Goal: Information Seeking & Learning: Find specific page/section

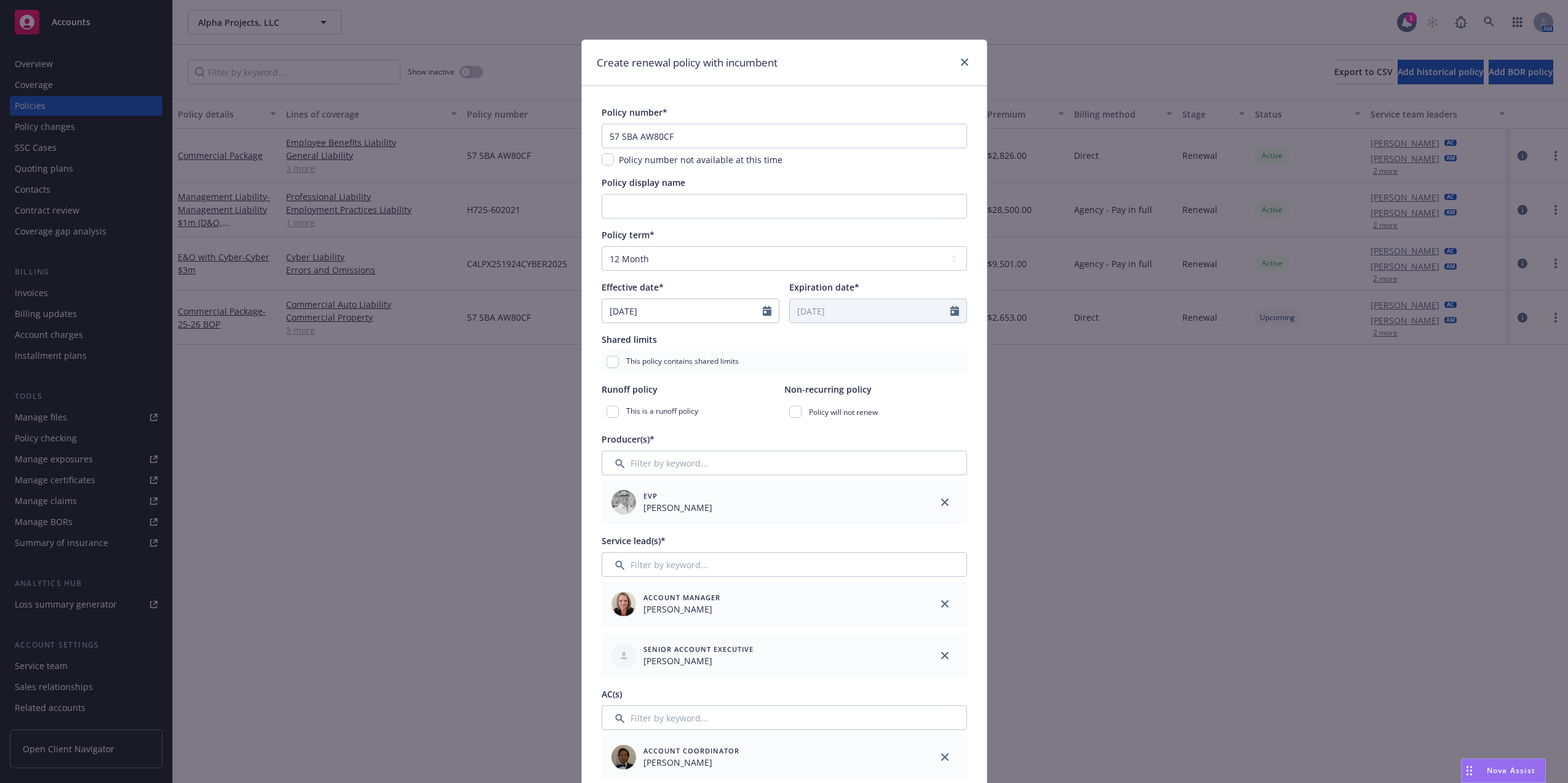
select select "12"
click at [647, 138] on input "57 SBA AW80CF" at bounding box center [784, 135] width 365 height 24
paste input "text"
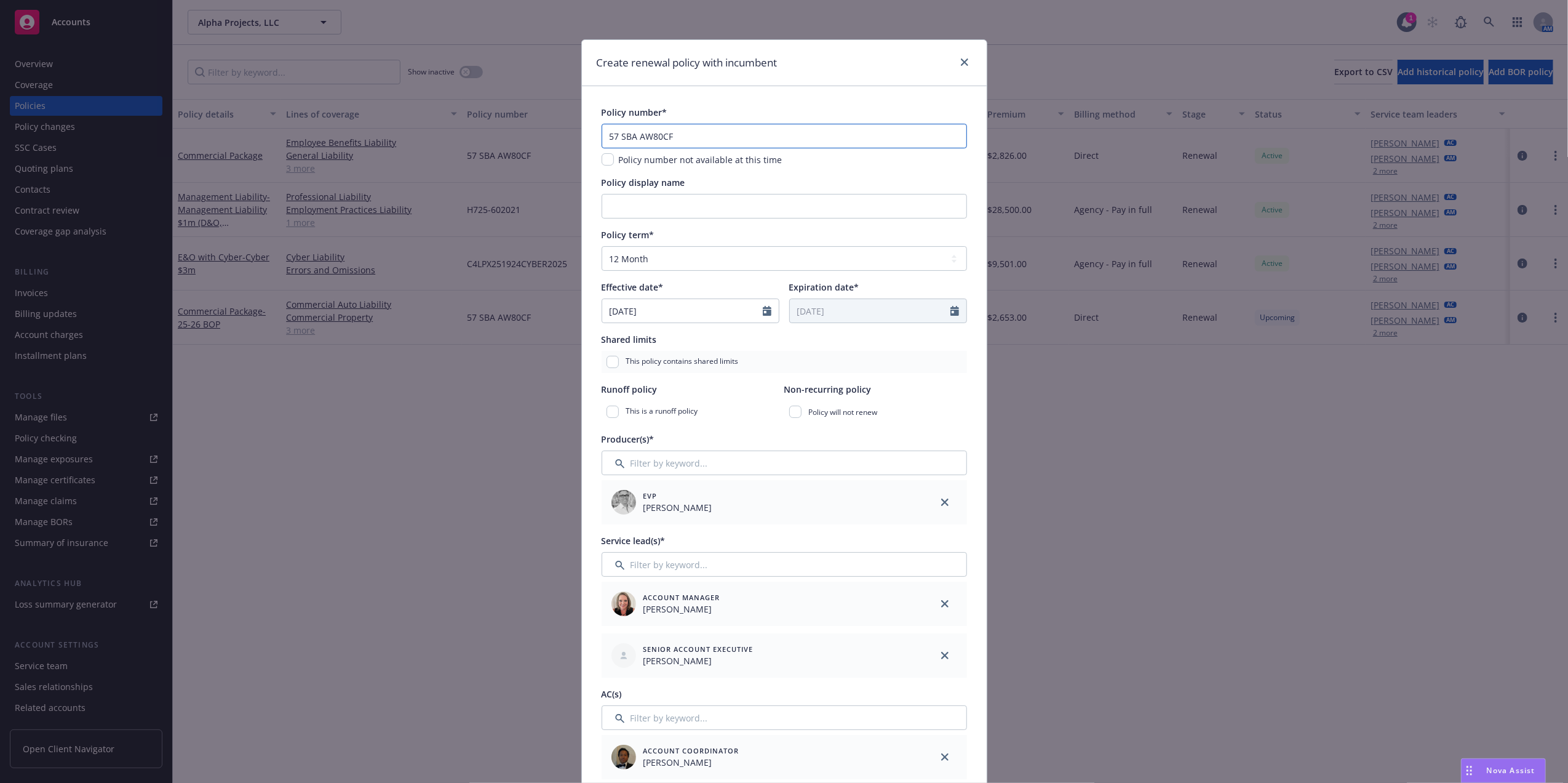
type input "57 SBA AW80CF"
click at [652, 205] on input "Policy display name" at bounding box center [784, 206] width 365 height 24
type input "BOP"
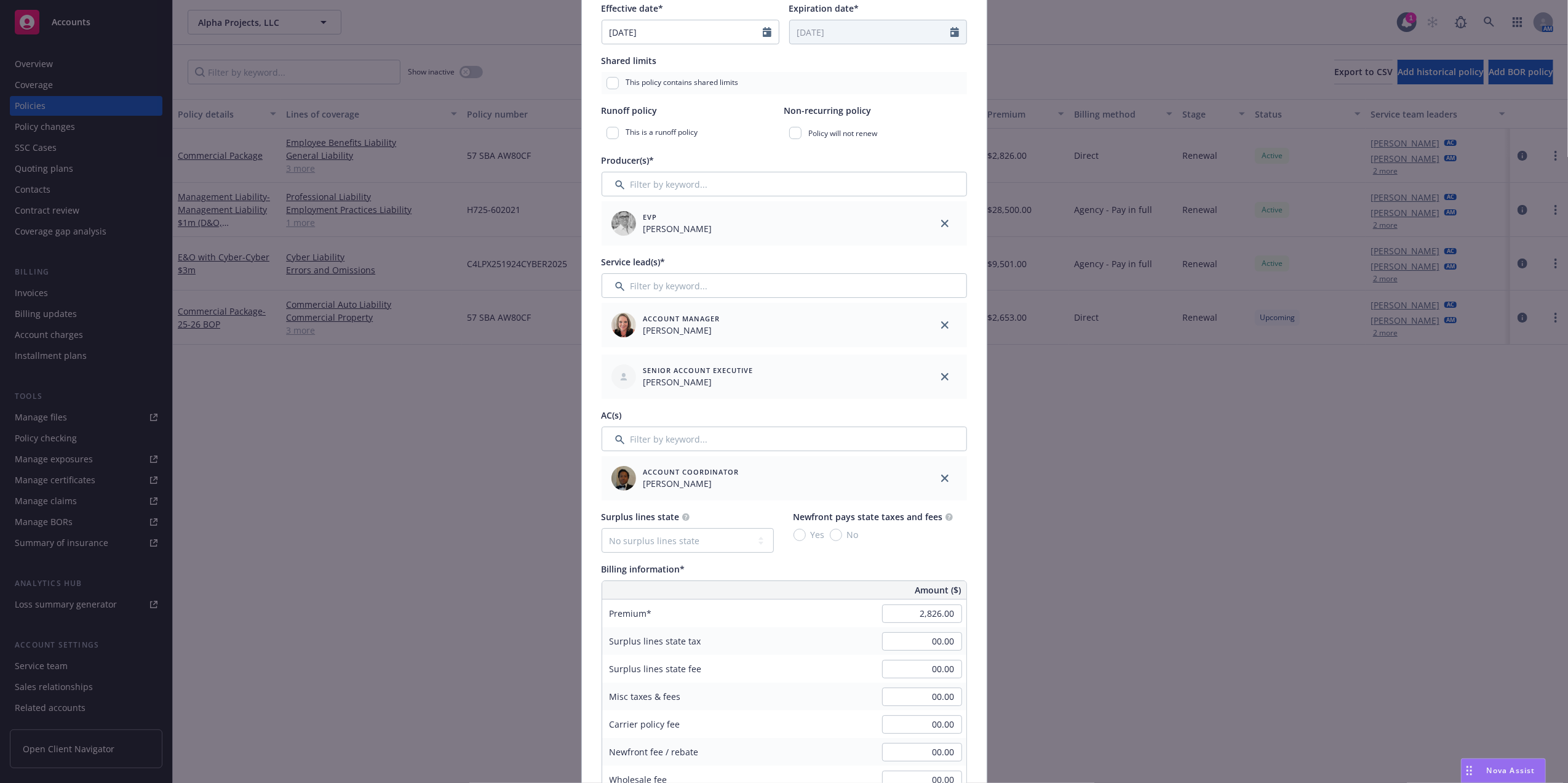
scroll to position [274, 0]
click at [783, 439] on input "Filter by keyword..." at bounding box center [784, 443] width 365 height 24
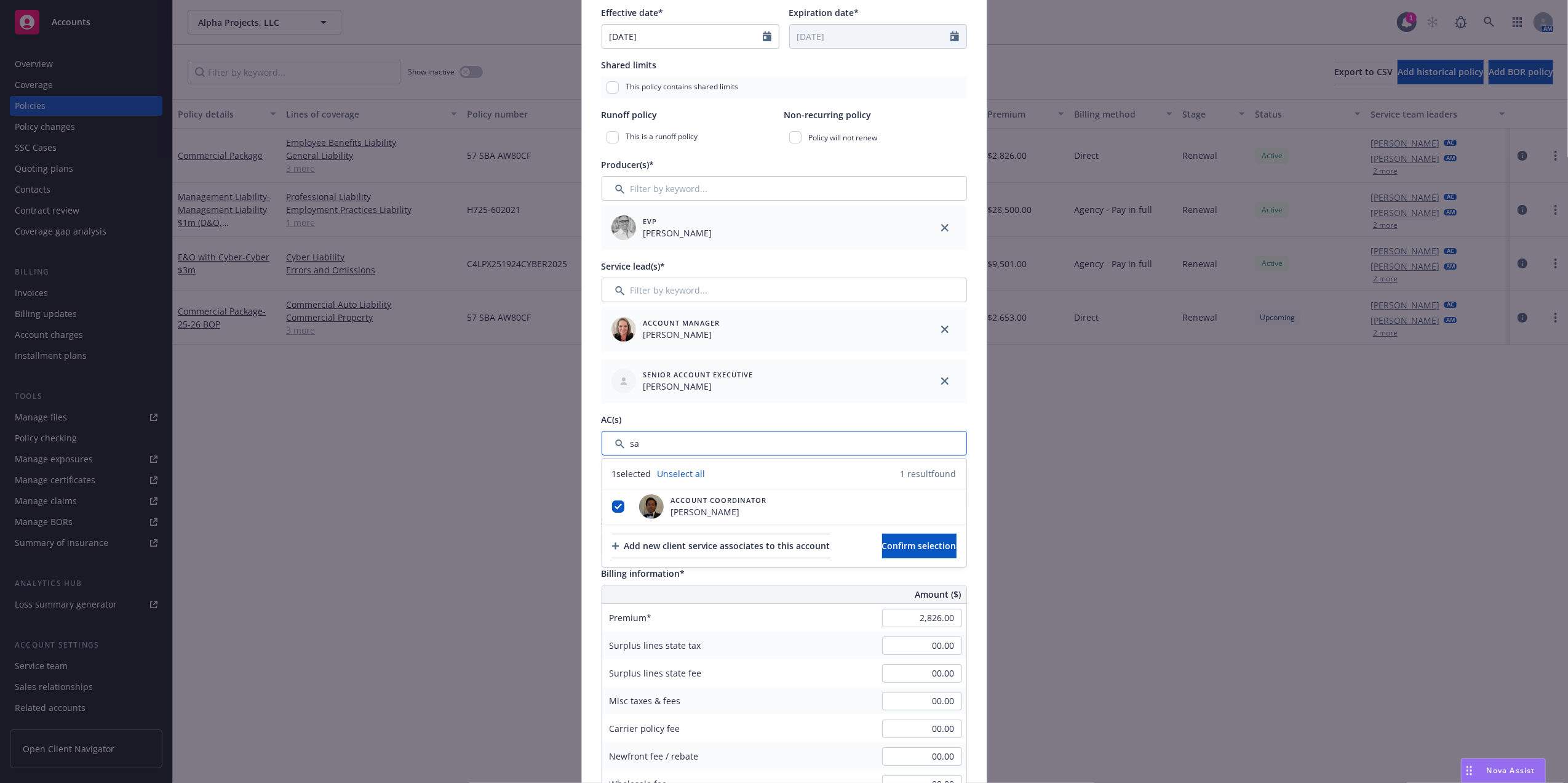
type input "sa"
click at [853, 393] on div "Senior Account Executive Pat Mcchrystal" at bounding box center [762, 381] width 311 height 35
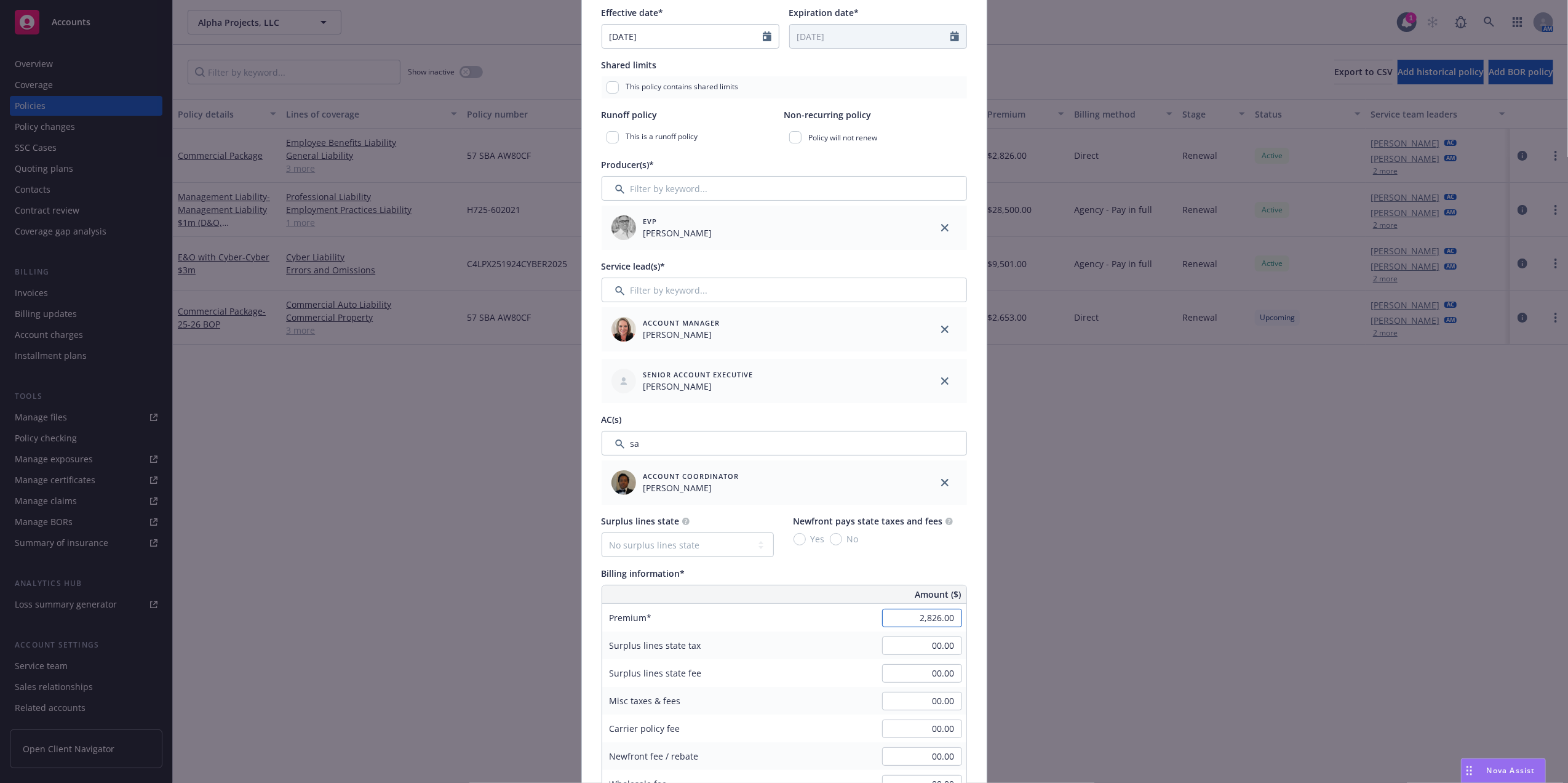
click at [941, 618] on input "2,826.00" at bounding box center [922, 617] width 80 height 18
paste input "653"
type input "2,653.00"
type input "397.95"
click at [955, 566] on div "Surplus lines state No surplus lines state Alaska Alabama Arkansas Arizona Cali…" at bounding box center [784, 682] width 365 height 336
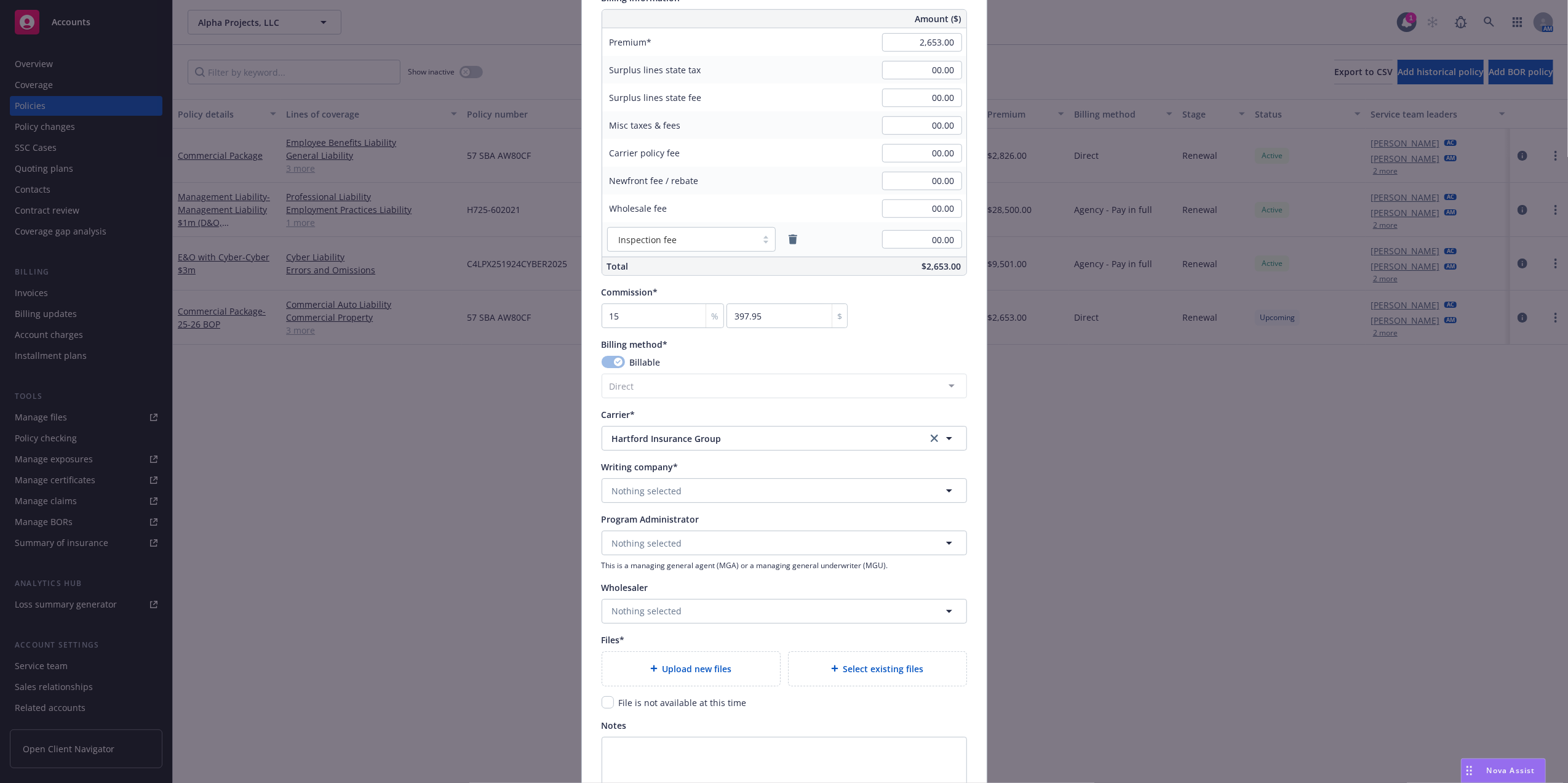
scroll to position [848, 0]
drag, startPoint x: 662, startPoint y: 500, endPoint x: 657, endPoint y: 504, distance: 6.4
click at [662, 499] on span "Nothing selected" at bounding box center [647, 492] width 70 height 13
type input "j"
type input "hartford underw"
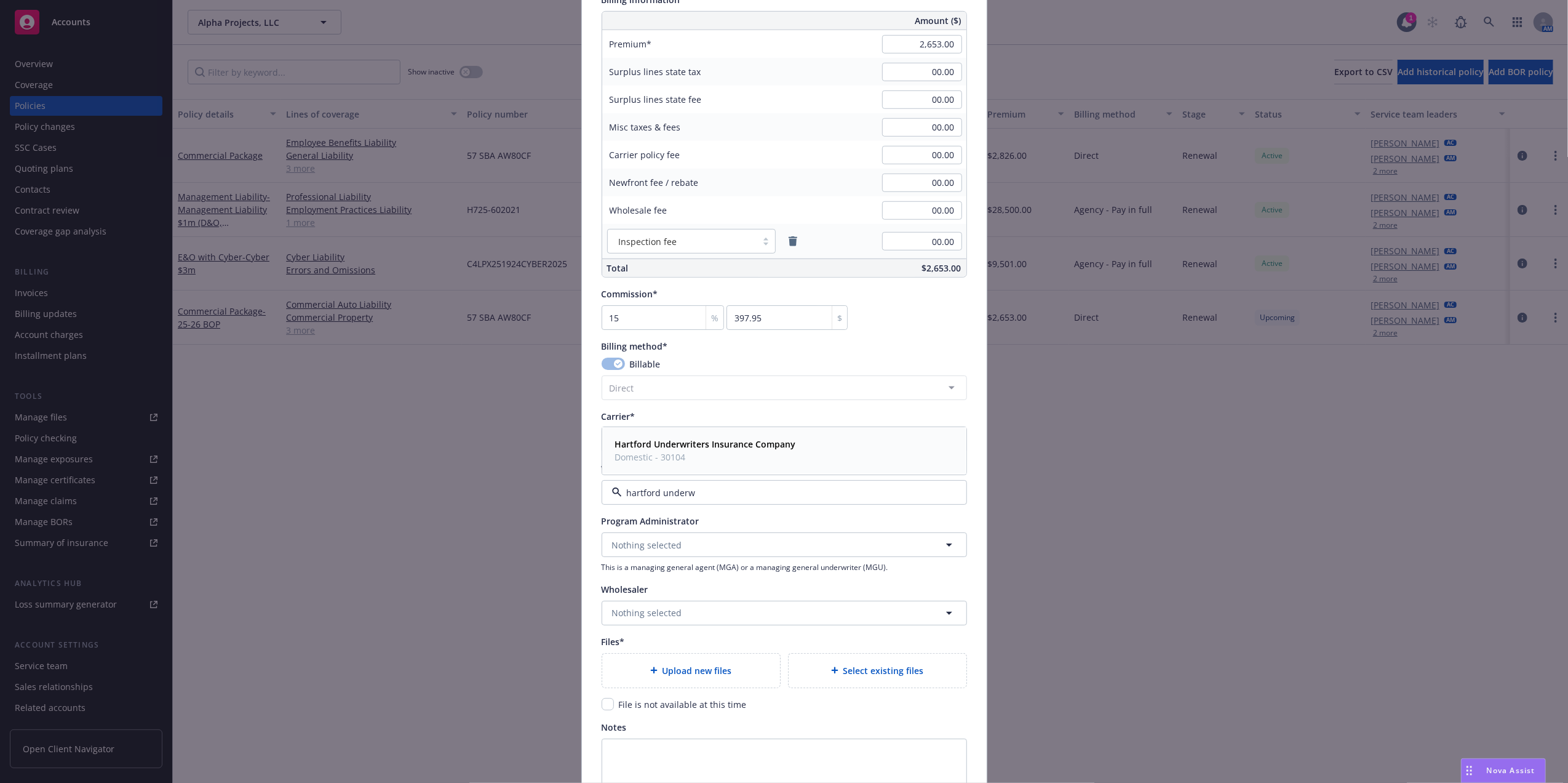
click at [660, 447] on strong "Hartford Underwriters Insurance Company" at bounding box center [705, 444] width 181 height 12
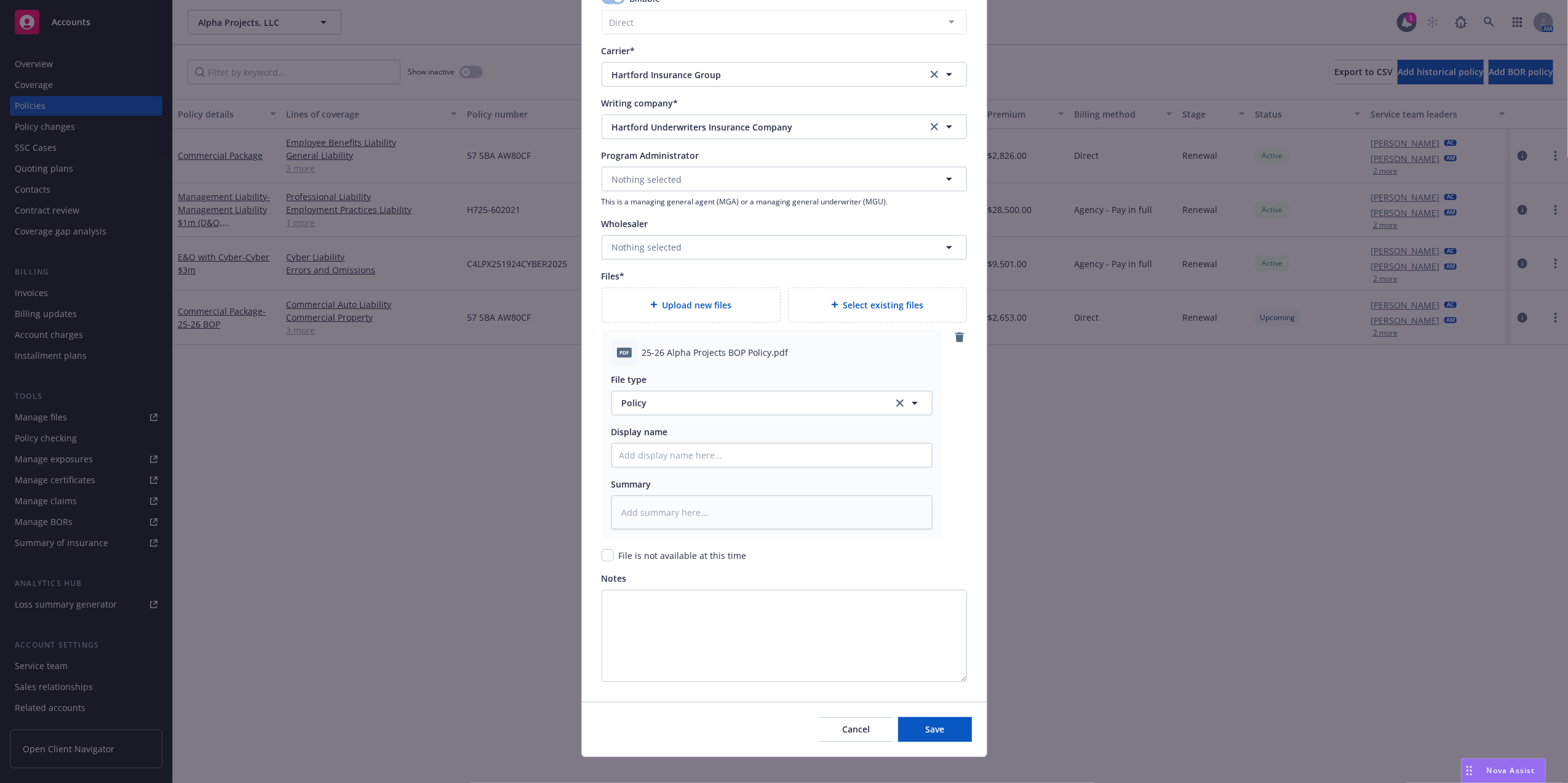
scroll to position [1216, 0]
click at [935, 730] on span "Save" at bounding box center [935, 727] width 19 height 12
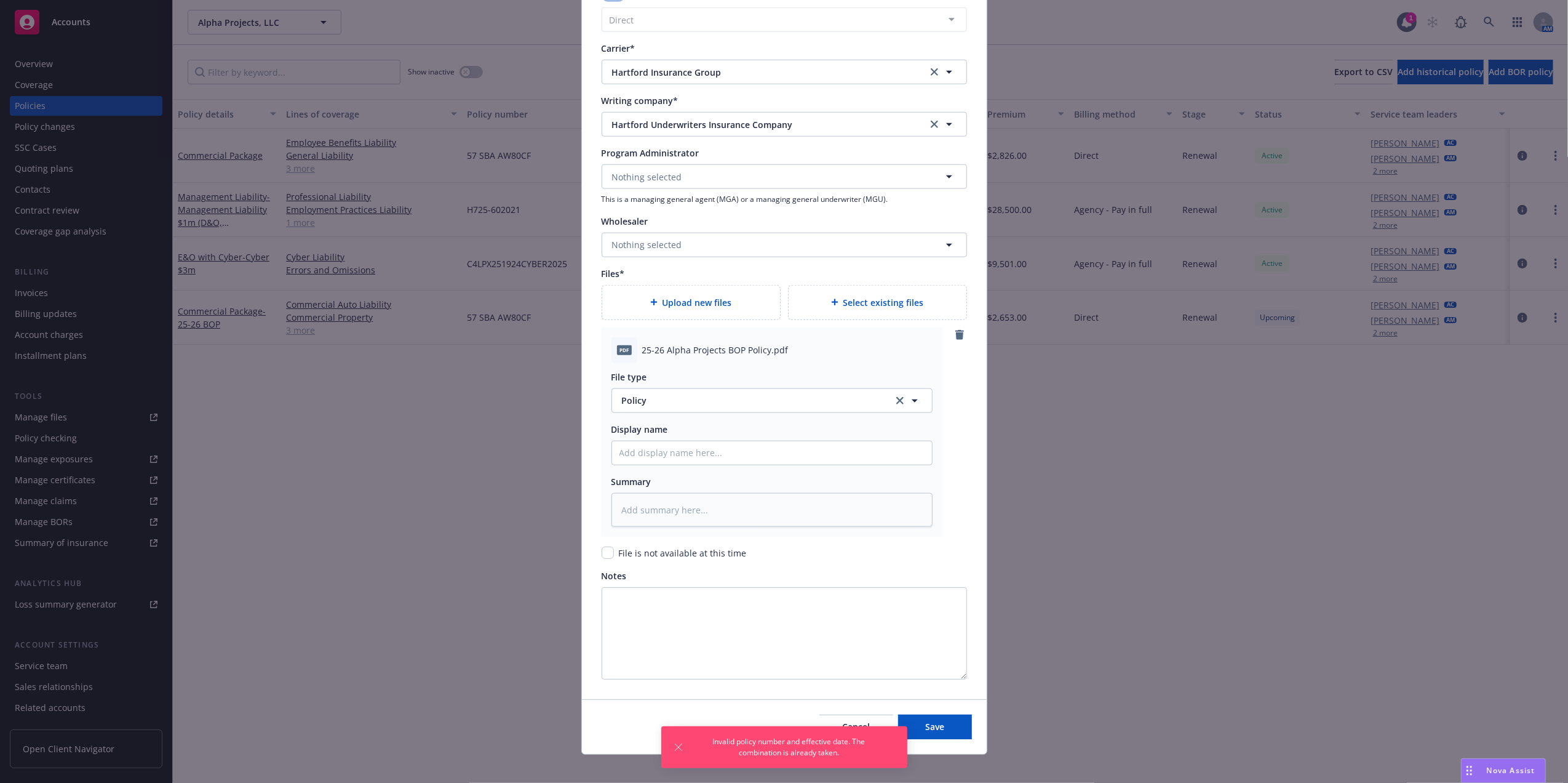
click at [1085, 18] on div "Create renewal policy with incumbent Policy number* 57 SBA AW80CF Policy number…" at bounding box center [784, 391] width 1568 height 783
drag, startPoint x: 1410, startPoint y: 299, endPoint x: 1414, endPoint y: 306, distance: 8.1
click at [1414, 306] on div "Create renewal policy with incumbent Policy number* 57 SBA AW80CF Policy number…" at bounding box center [784, 391] width 1568 height 783
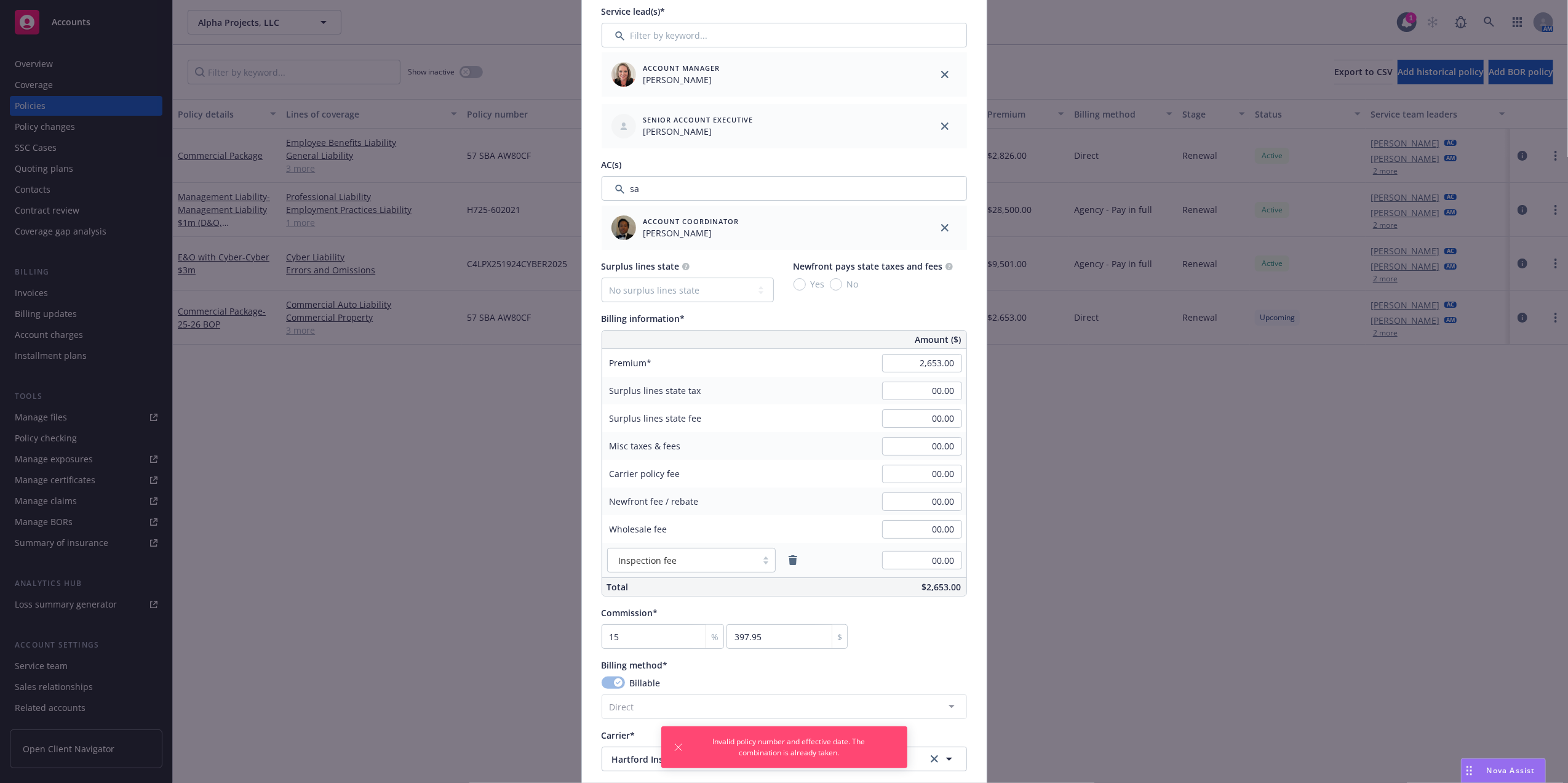
scroll to position [0, 0]
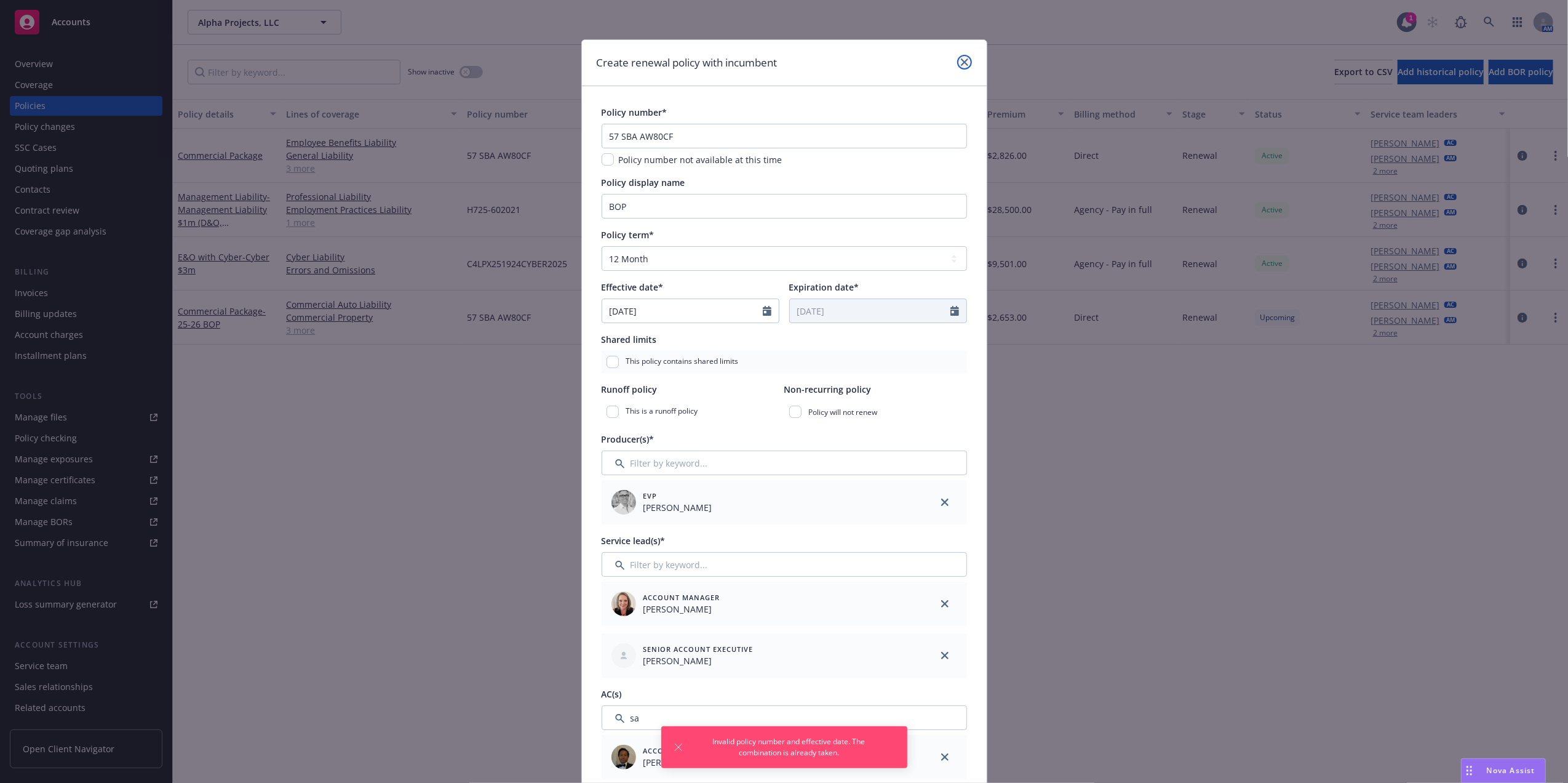
click at [957, 61] on link "close" at bounding box center [964, 62] width 15 height 15
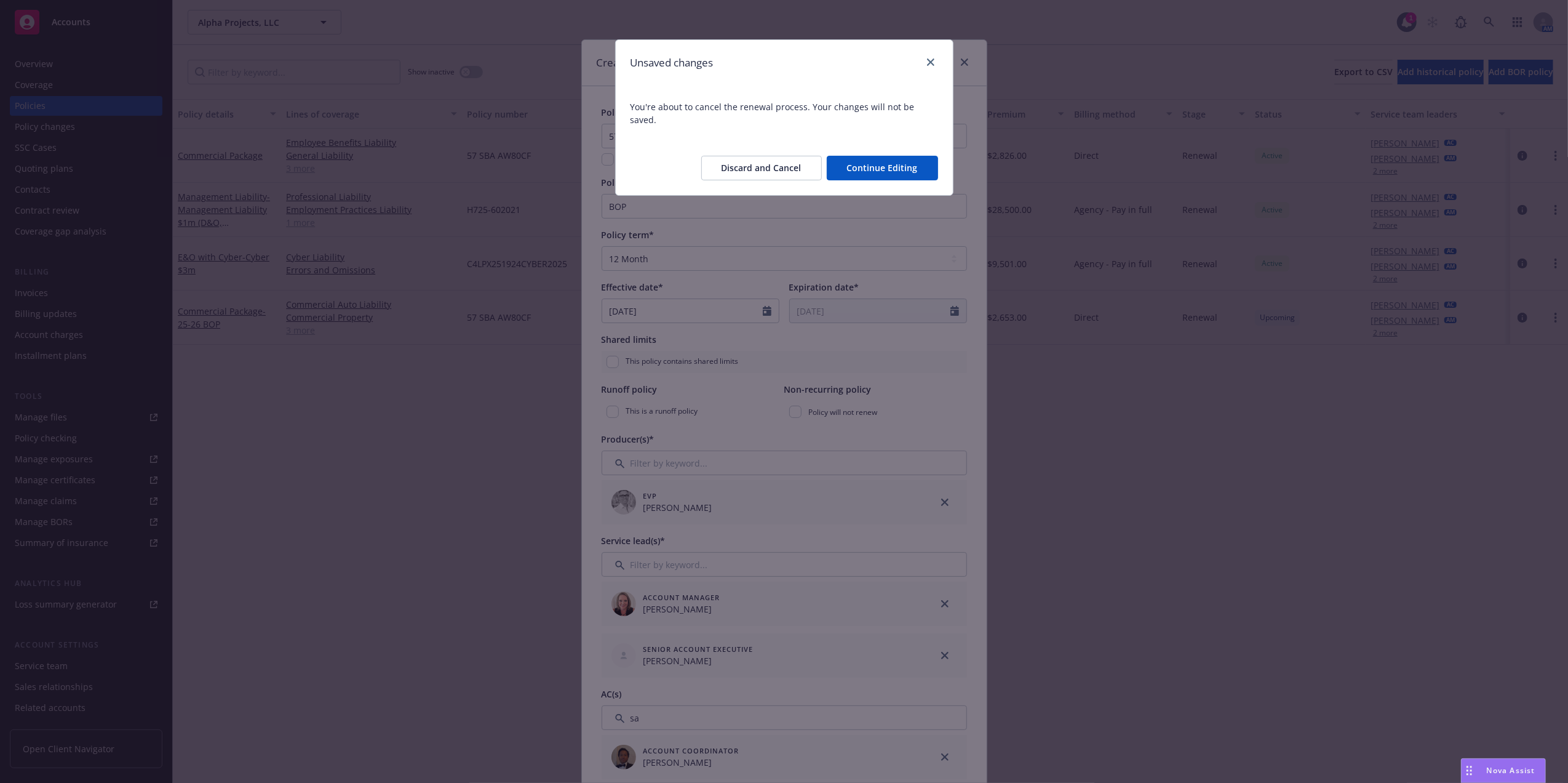
type textarea "x"
click at [780, 166] on button "Discard and Cancel" at bounding box center [761, 168] width 120 height 24
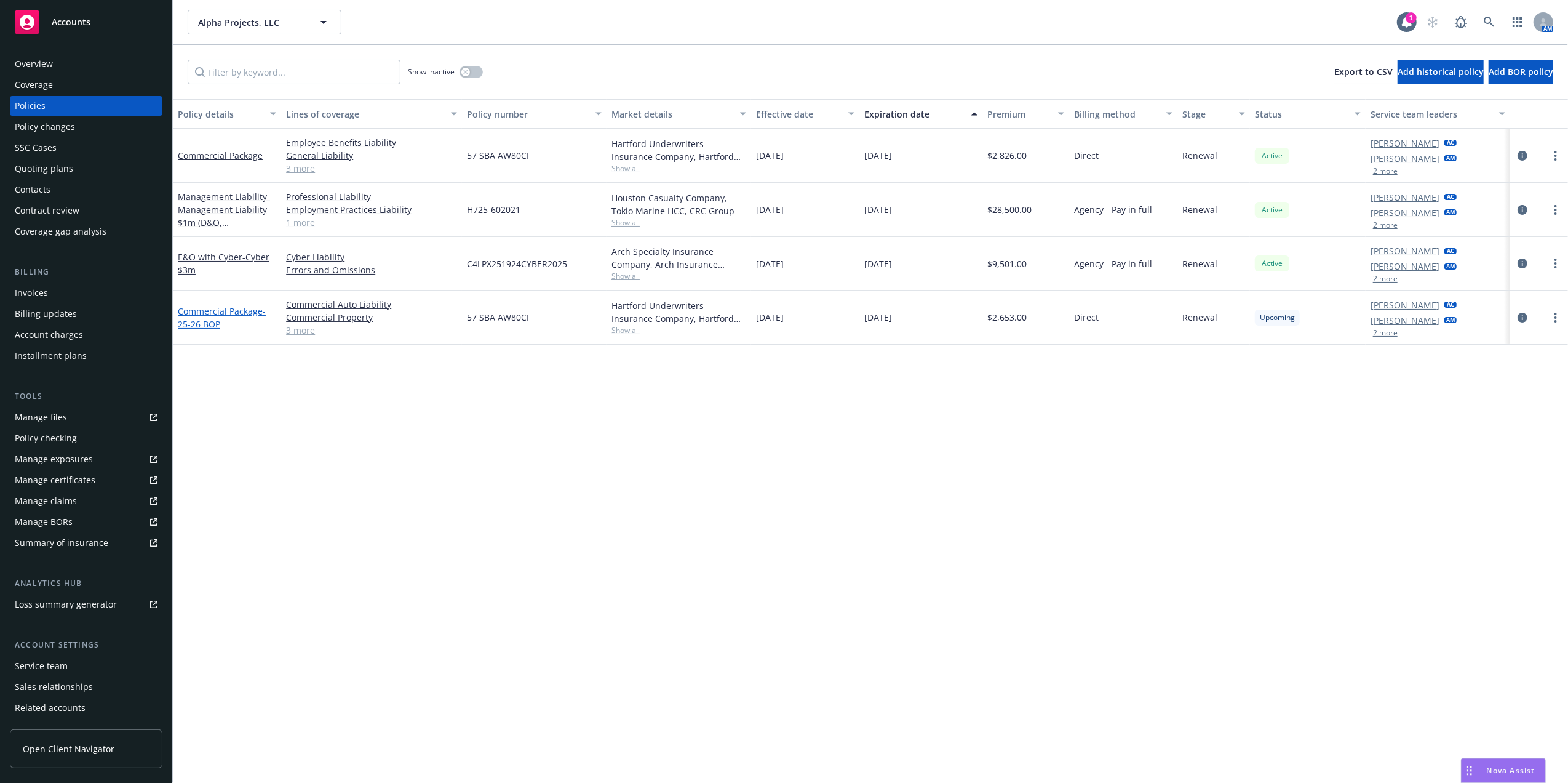
click at [200, 325] on span "- 25-26 BOP" at bounding box center [222, 317] width 88 height 24
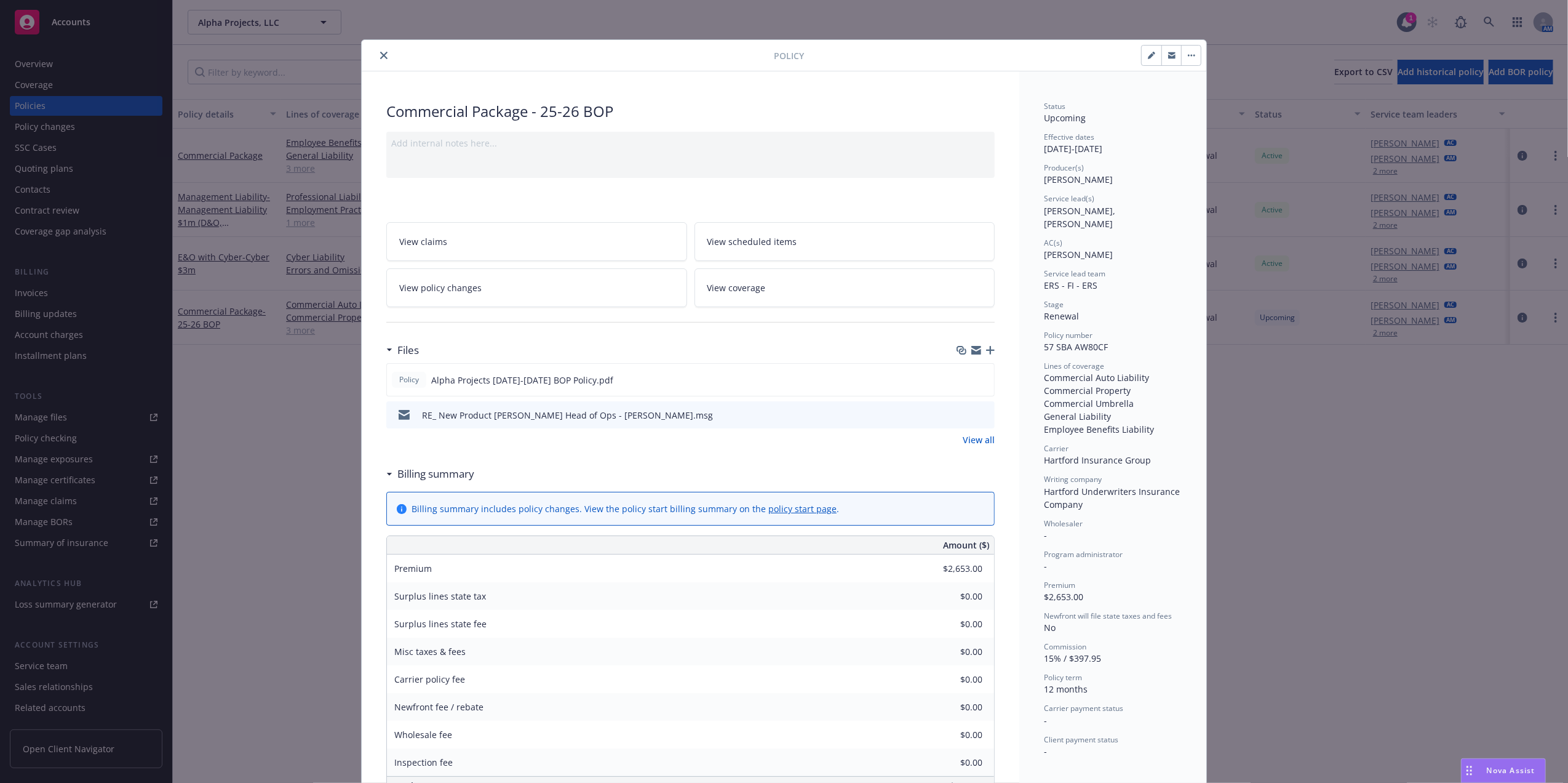
click at [376, 58] on button "close" at bounding box center [384, 55] width 15 height 15
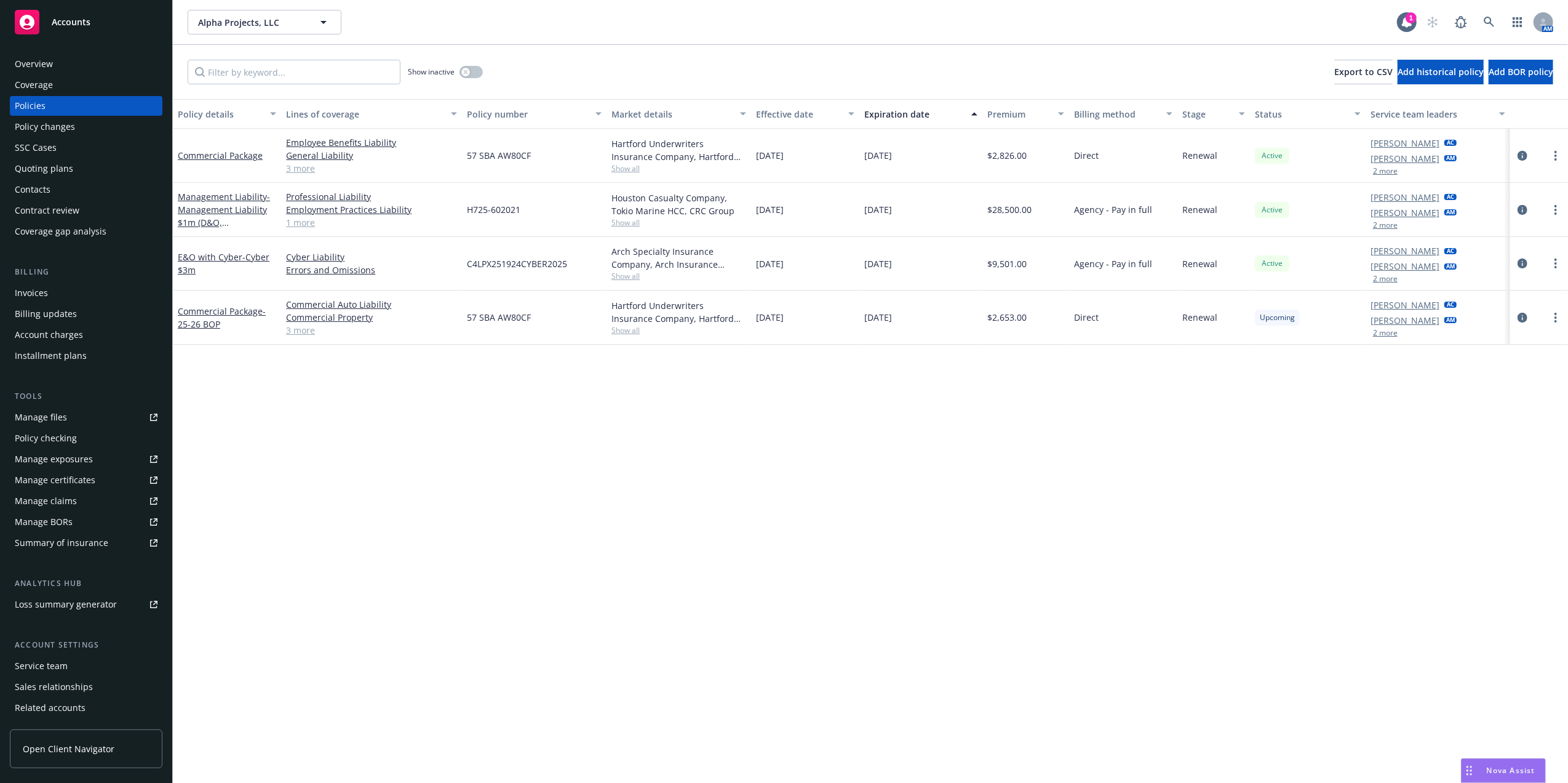
click at [24, 57] on div "Overview" at bounding box center [34, 64] width 38 height 20
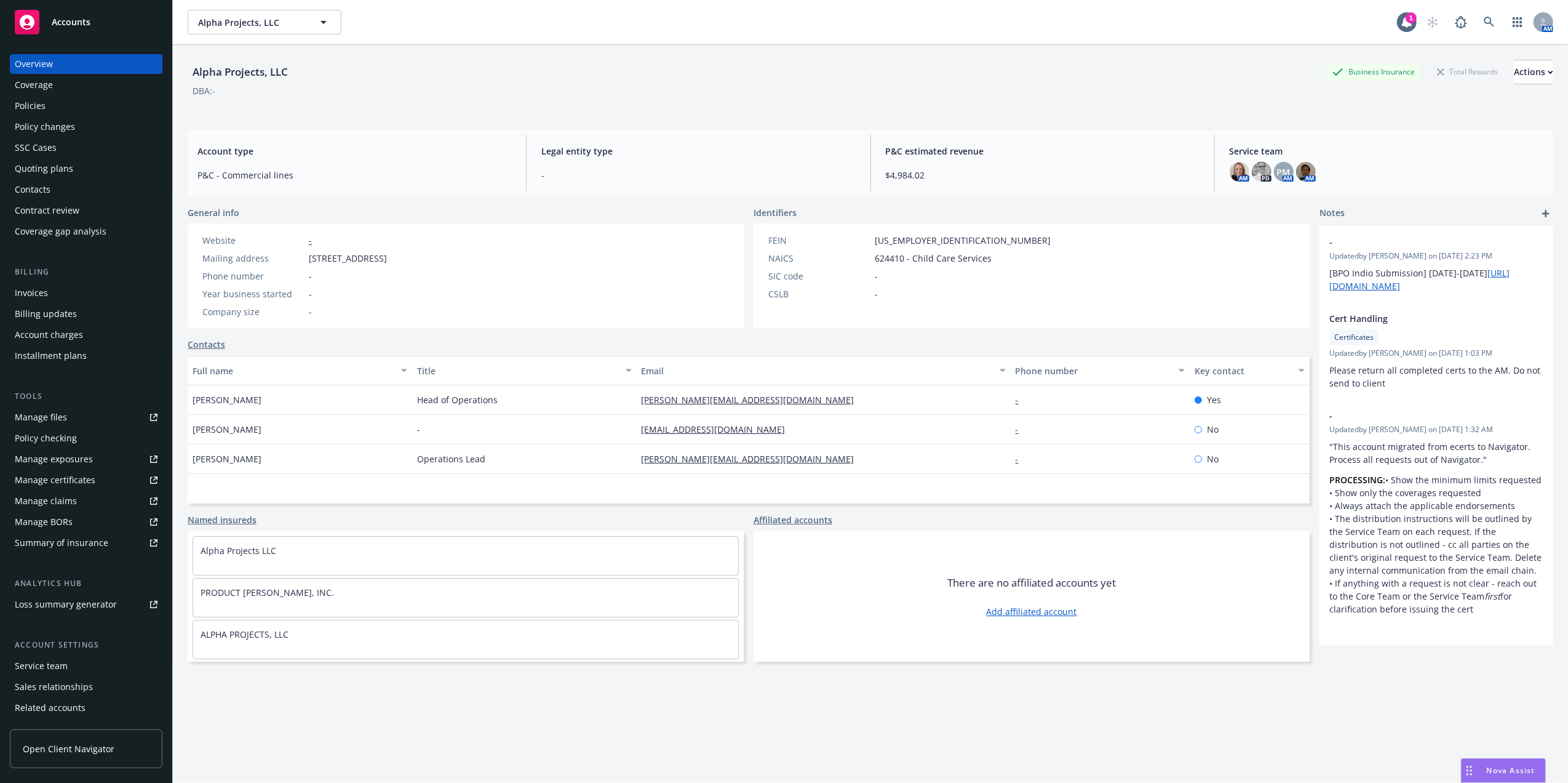
click at [59, 108] on div "Policies" at bounding box center [86, 106] width 143 height 20
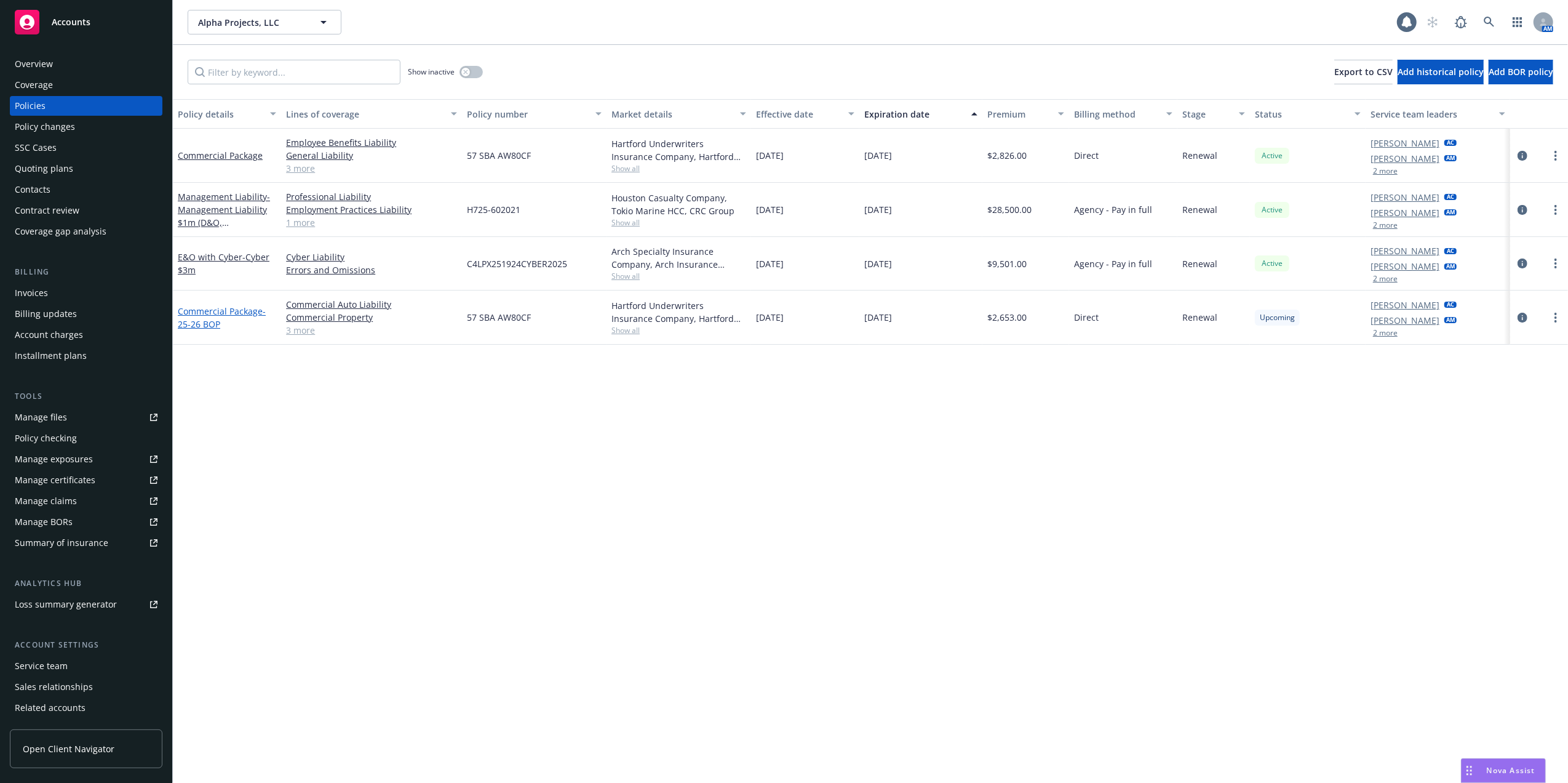
click at [222, 313] on link "Commercial Package - 25-26 BOP" at bounding box center [222, 317] width 88 height 24
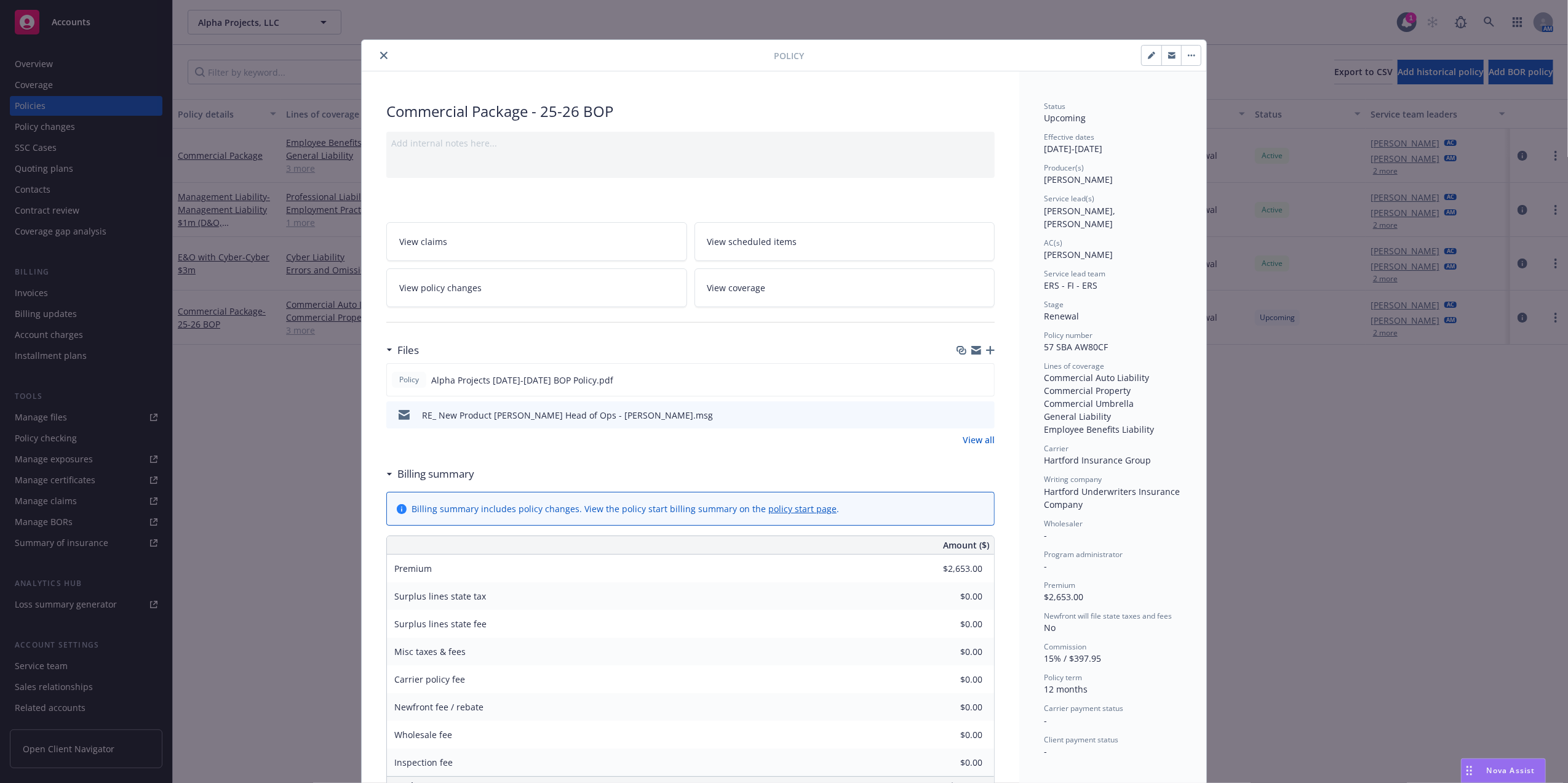
scroll to position [37, 0]
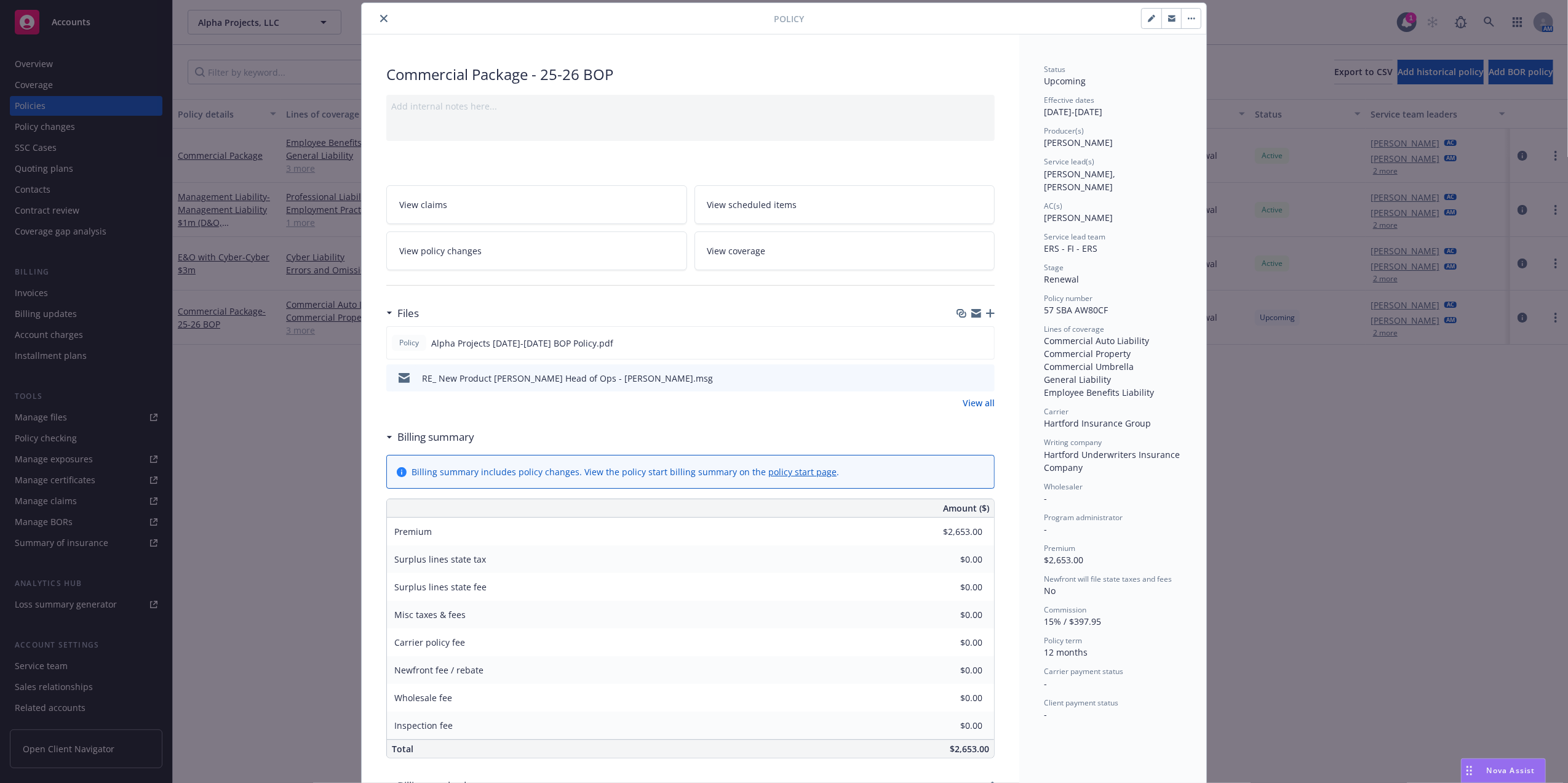
click at [978, 376] on icon "preview file" at bounding box center [983, 377] width 11 height 9
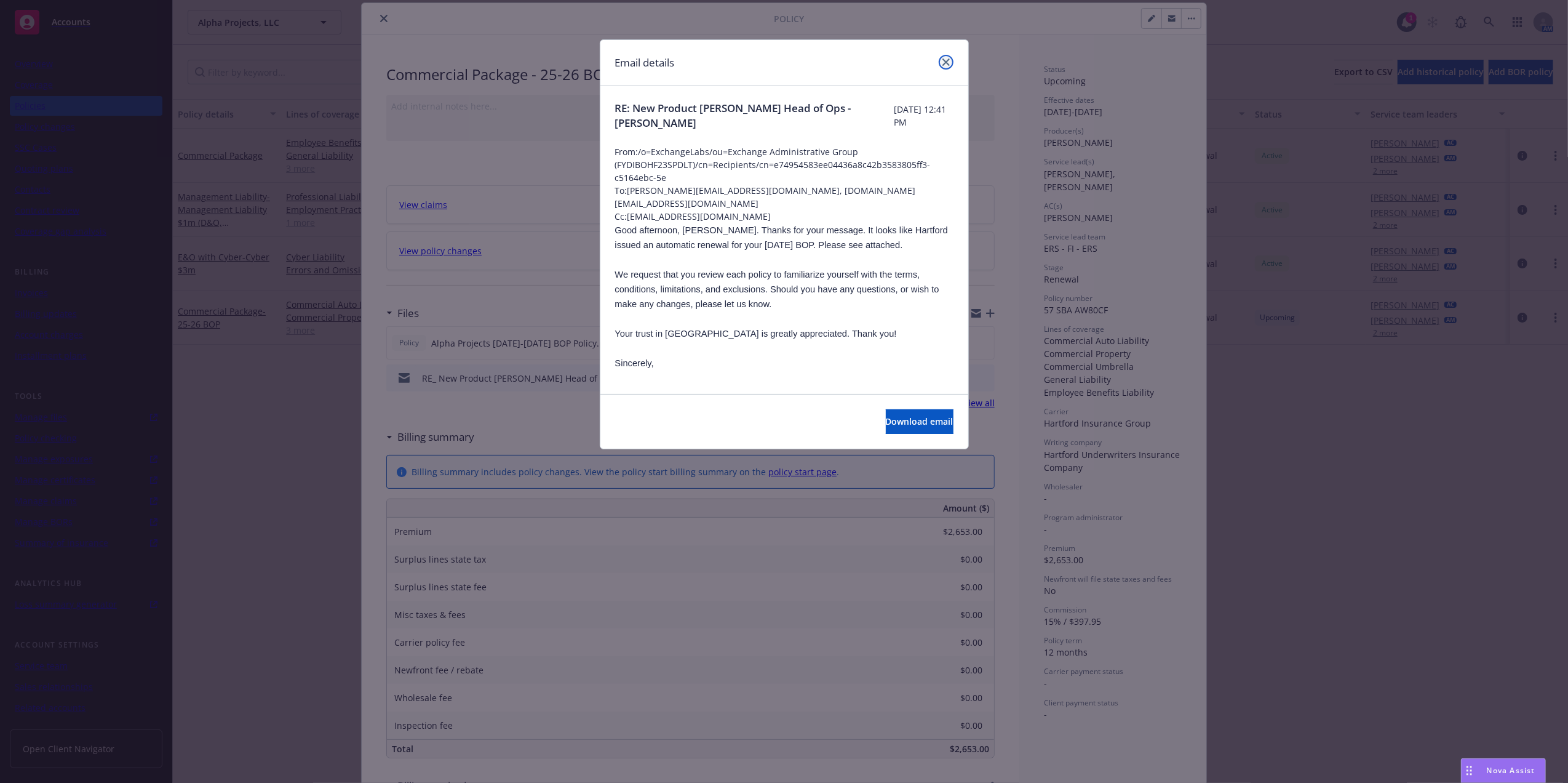
click at [945, 58] on icon "close" at bounding box center [946, 62] width 7 height 7
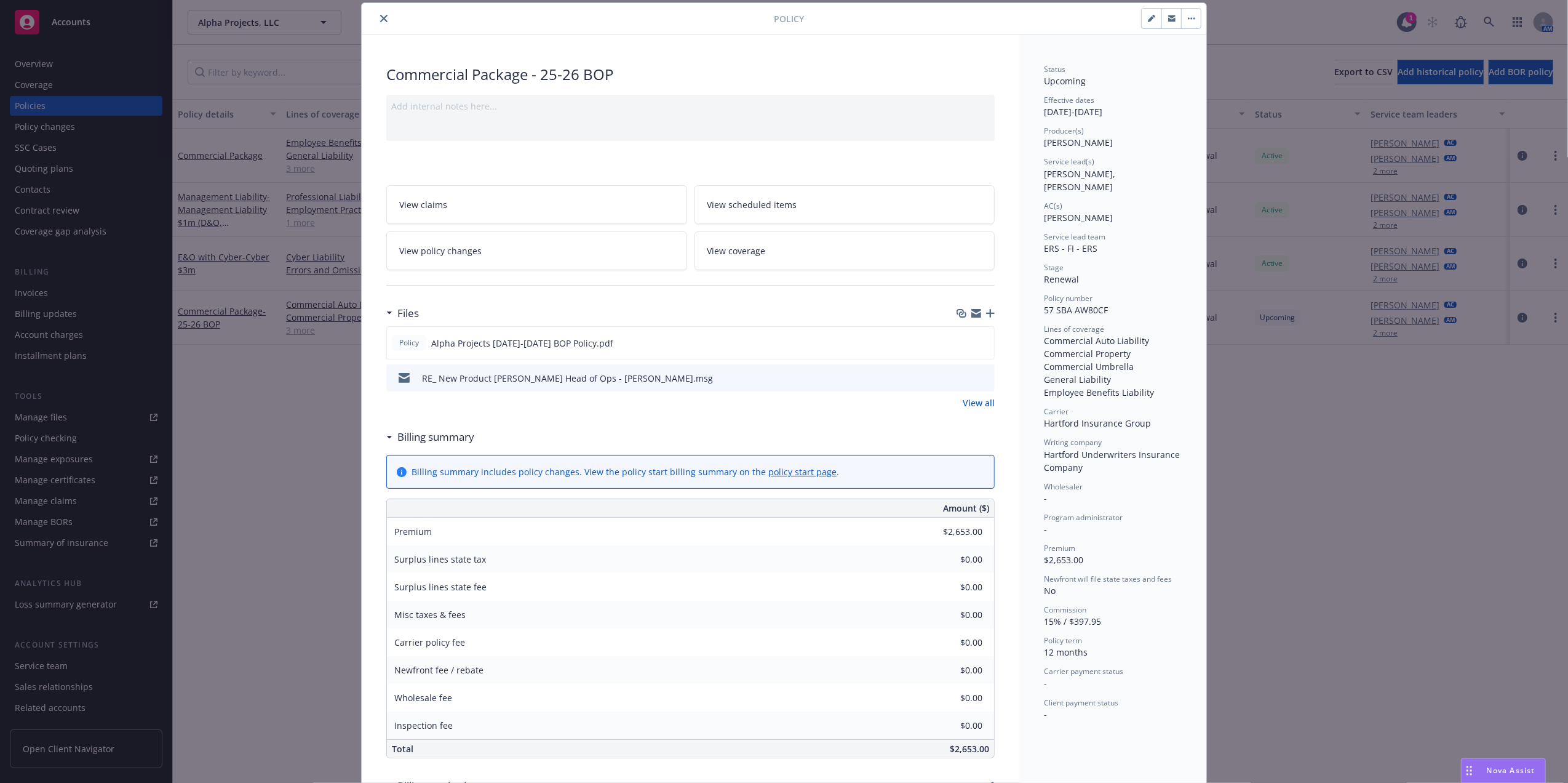
click at [974, 401] on link "View all" at bounding box center [978, 402] width 32 height 13
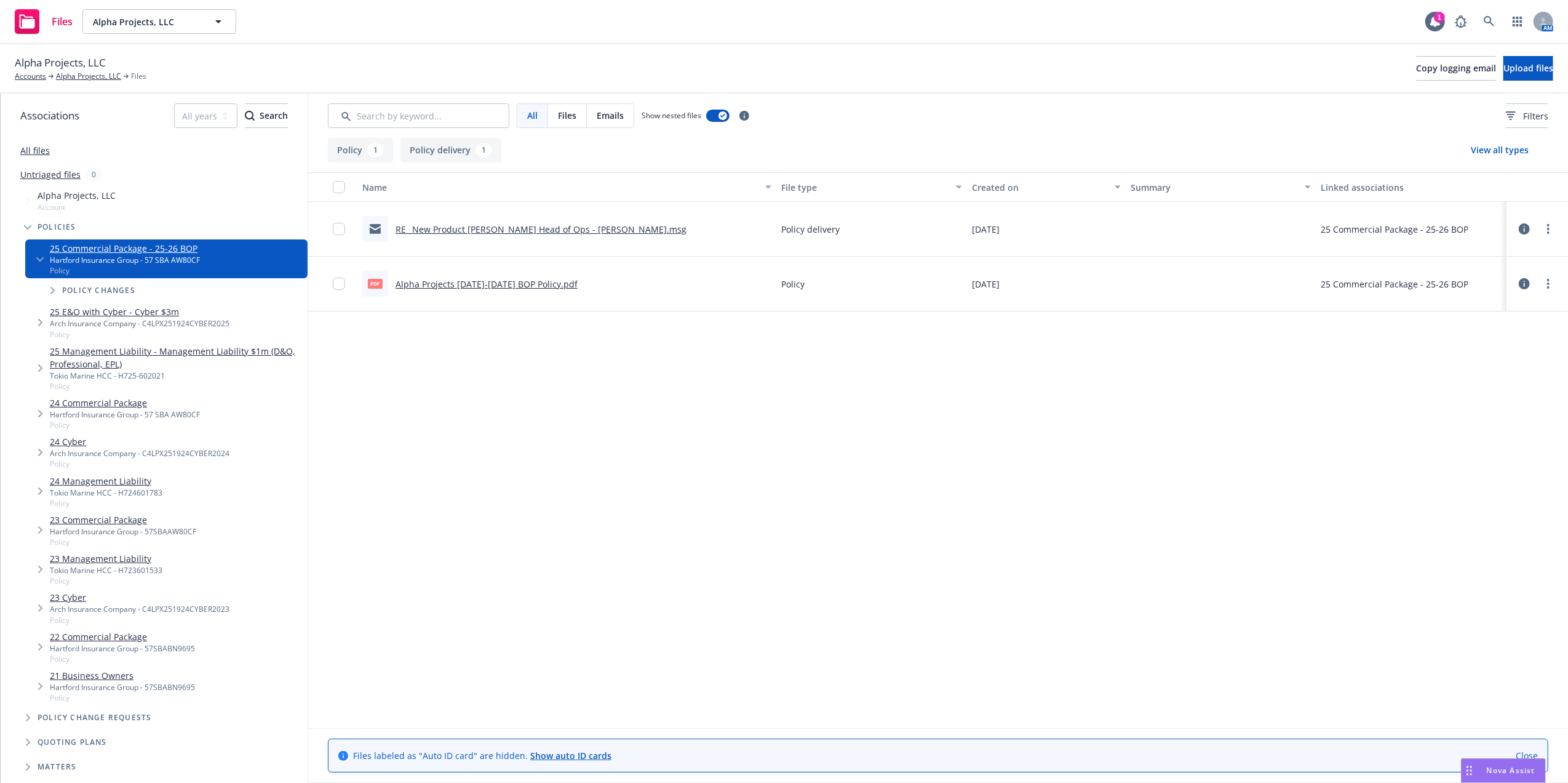
click at [1521, 230] on icon at bounding box center [1524, 228] width 11 height 11
click at [1521, 281] on icon at bounding box center [1524, 283] width 11 height 11
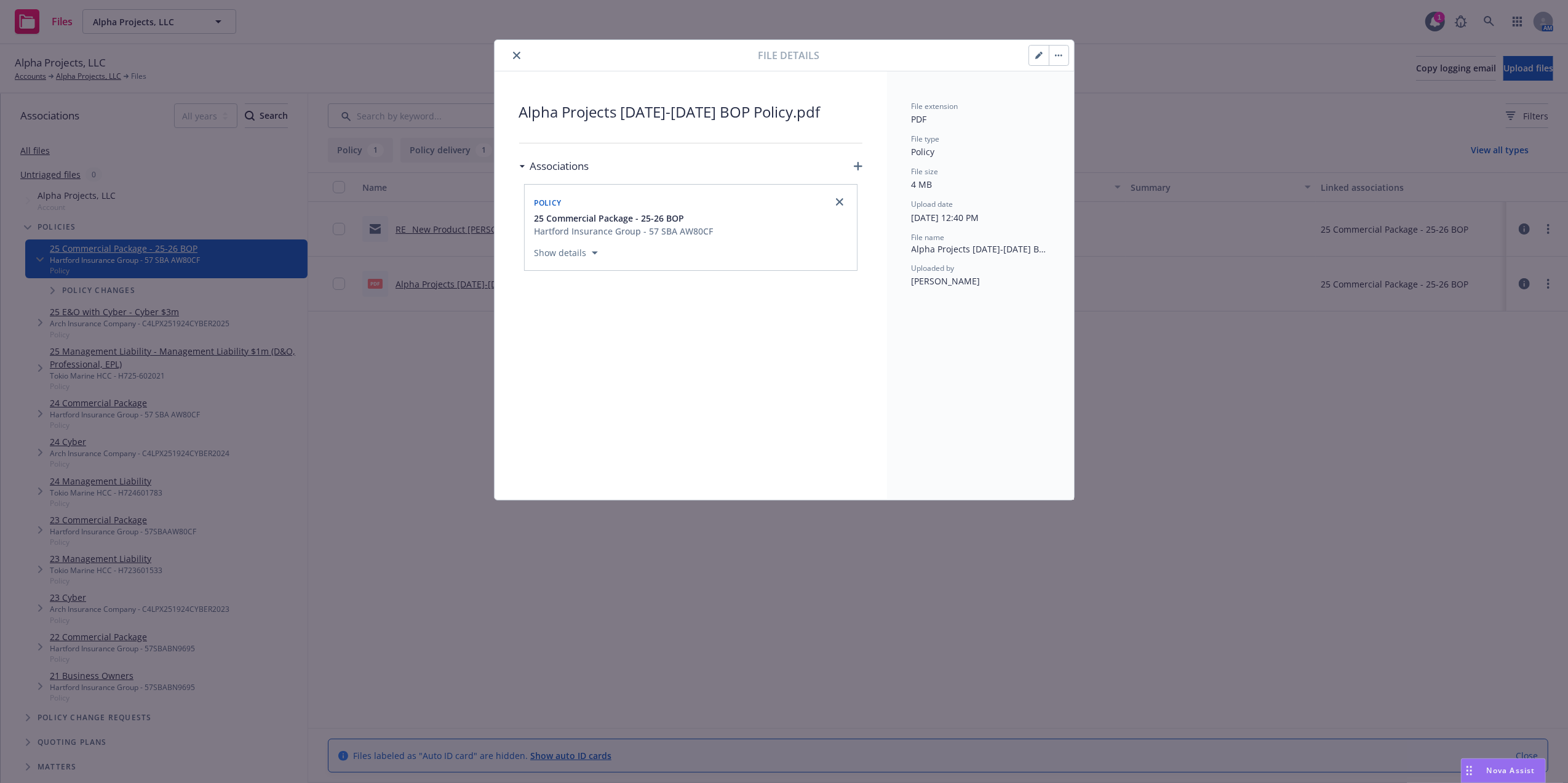
click at [514, 53] on icon "close" at bounding box center [517, 55] width 7 height 7
